Goal: Transaction & Acquisition: Purchase product/service

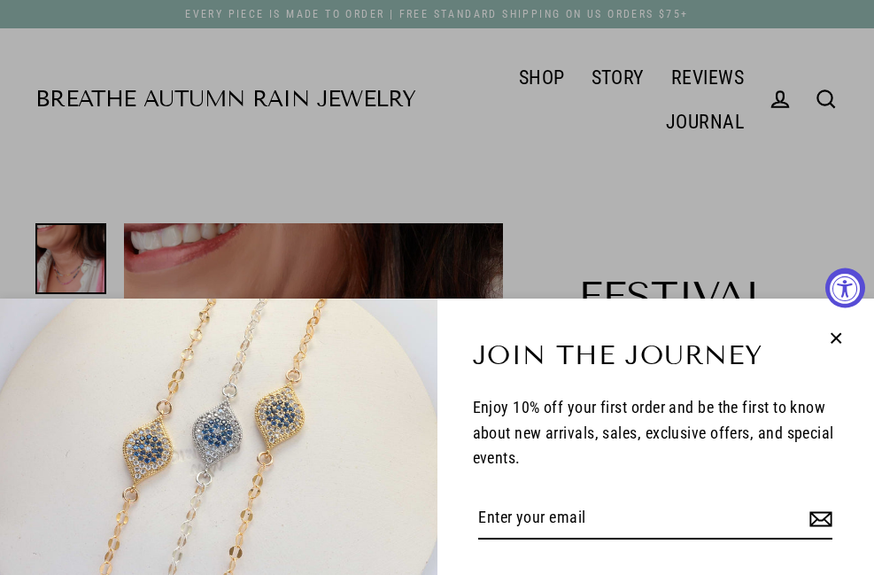
select select "3"
click at [838, 348] on icon "button" at bounding box center [835, 338] width 23 height 23
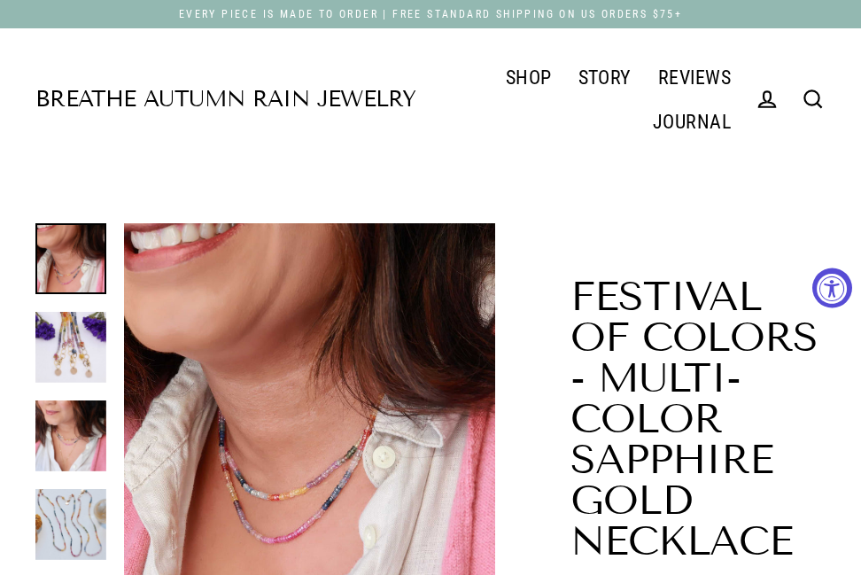
click at [341, 114] on div "Breathe Autumn Rain Jewelry" at bounding box center [225, 99] width 380 height 89
click at [351, 91] on link "Breathe Autumn Rain Jewelry" at bounding box center [225, 100] width 380 height 22
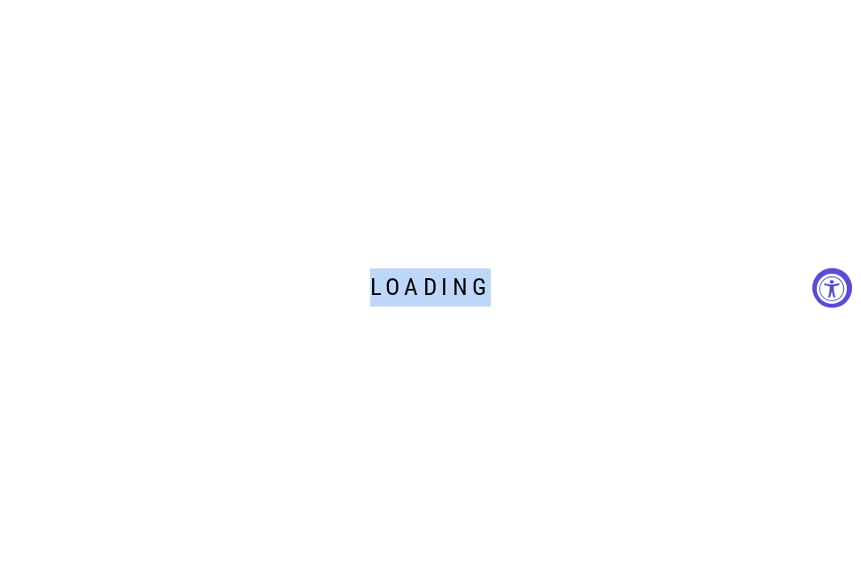
click at [351, 91] on div "Loading" at bounding box center [430, 287] width 861 height 575
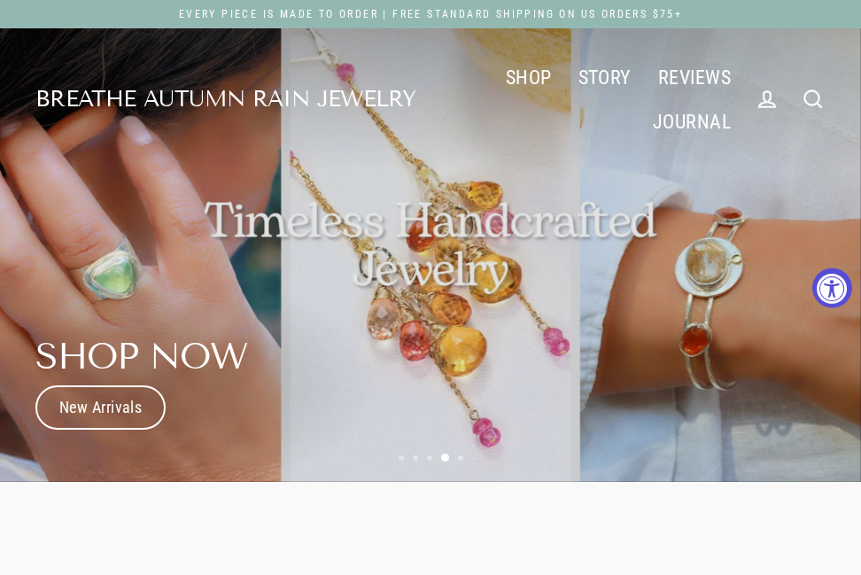
scroll to position [89, 0]
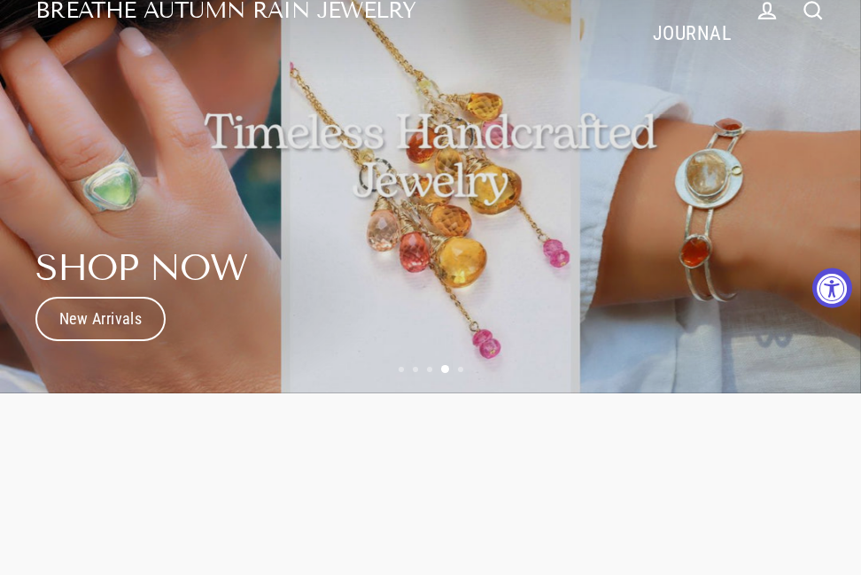
click at [148, 311] on link "New Arrivals" at bounding box center [100, 319] width 130 height 44
click at [0, 0] on div "Loading" at bounding box center [0, 0] width 0 height 0
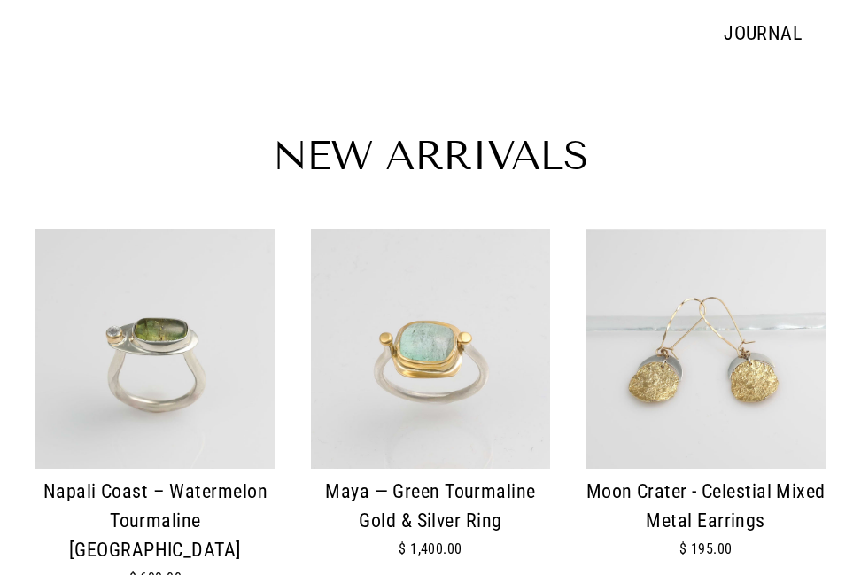
click at [467, 468] on div "Maya — Green Tourmaline Gold & Silver Ring $ 1,400.00" at bounding box center [431, 518] width 240 height 100
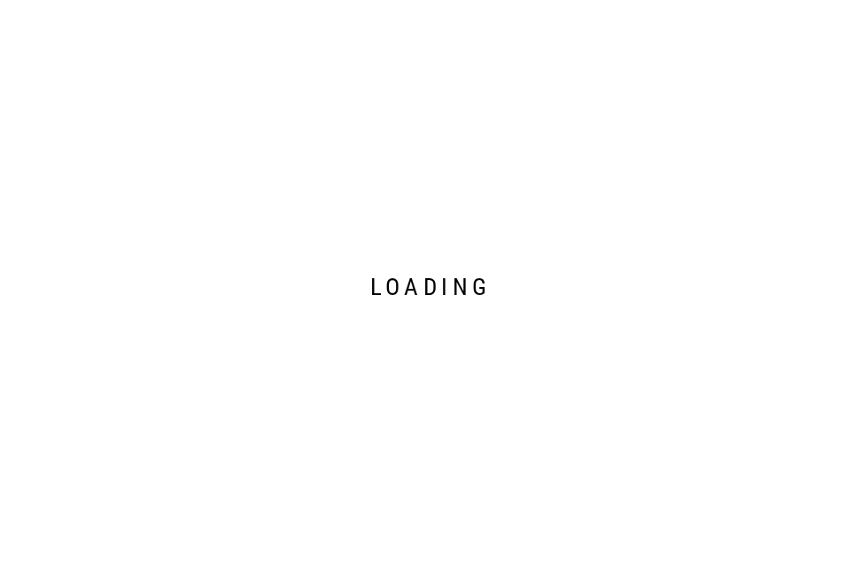
click at [454, 228] on div "Loading" at bounding box center [430, 287] width 861 height 575
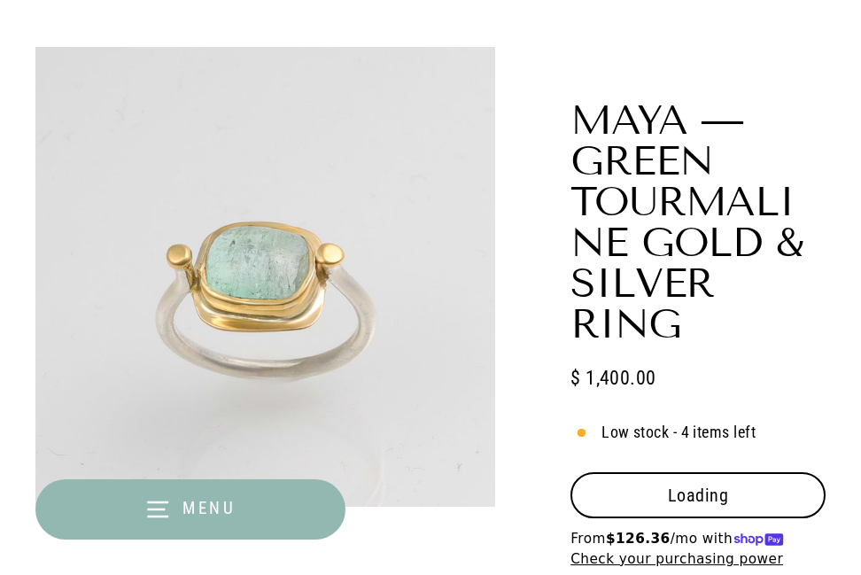
scroll to position [266, 0]
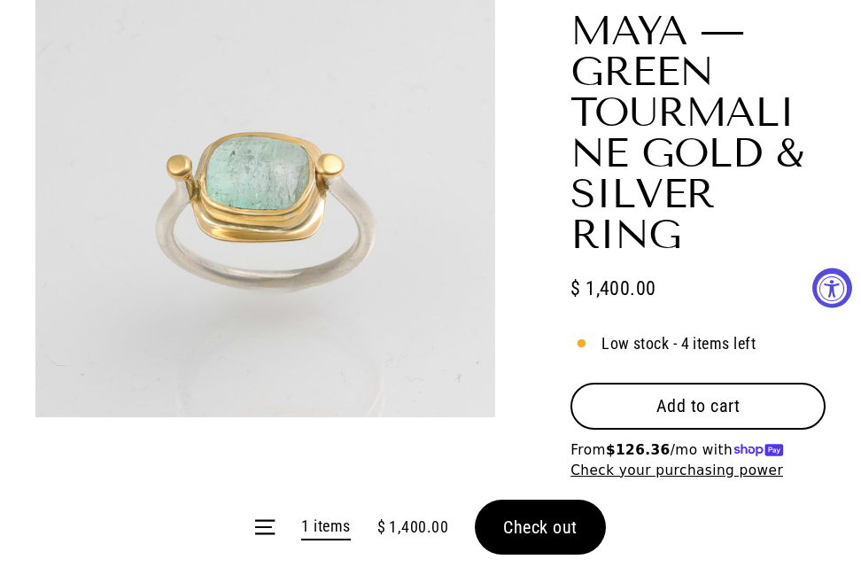
select select "3"
click at [658, 401] on span "Add to cart" at bounding box center [698, 405] width 84 height 21
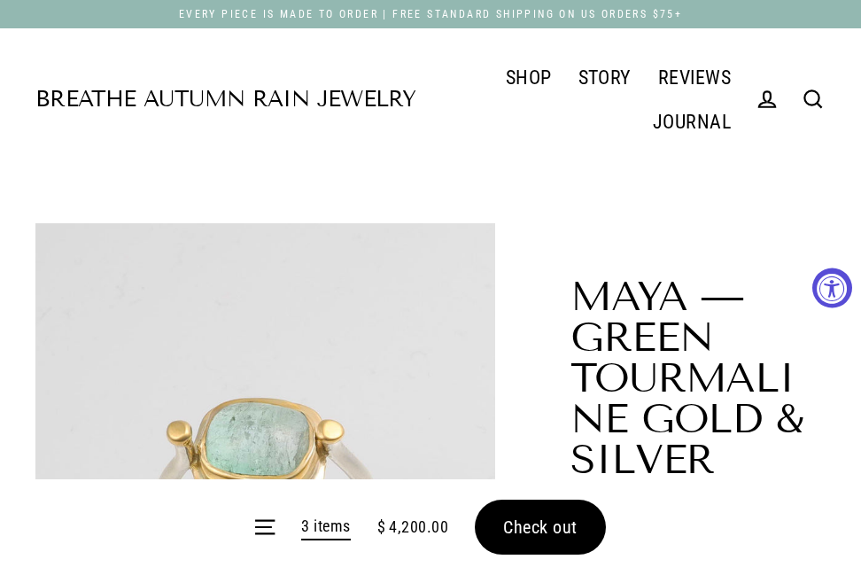
scroll to position [443, 0]
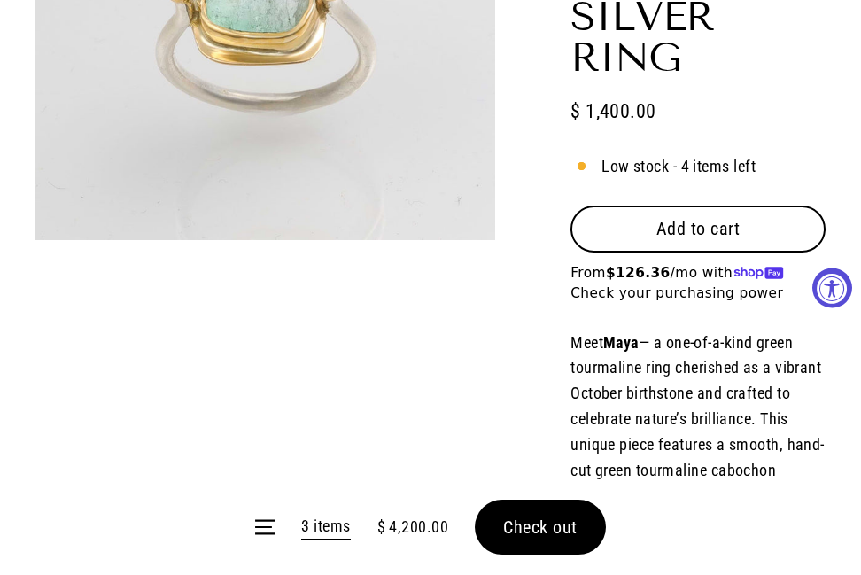
click at [537, 525] on form "Menu 3 items $ 4,200.00 Check out" at bounding box center [430, 527] width 861 height 96
click at [537, 525] on span "Check out" at bounding box center [540, 526] width 74 height 21
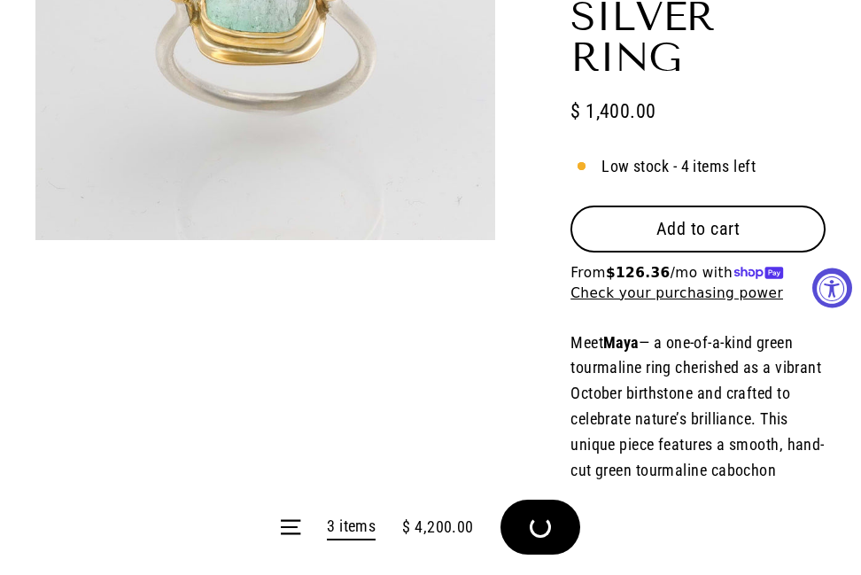
click at [537, 525] on form "Menu 3 items $ 4,200.00 Check out" at bounding box center [430, 527] width 861 height 96
